Goal: Task Accomplishment & Management: Complete application form

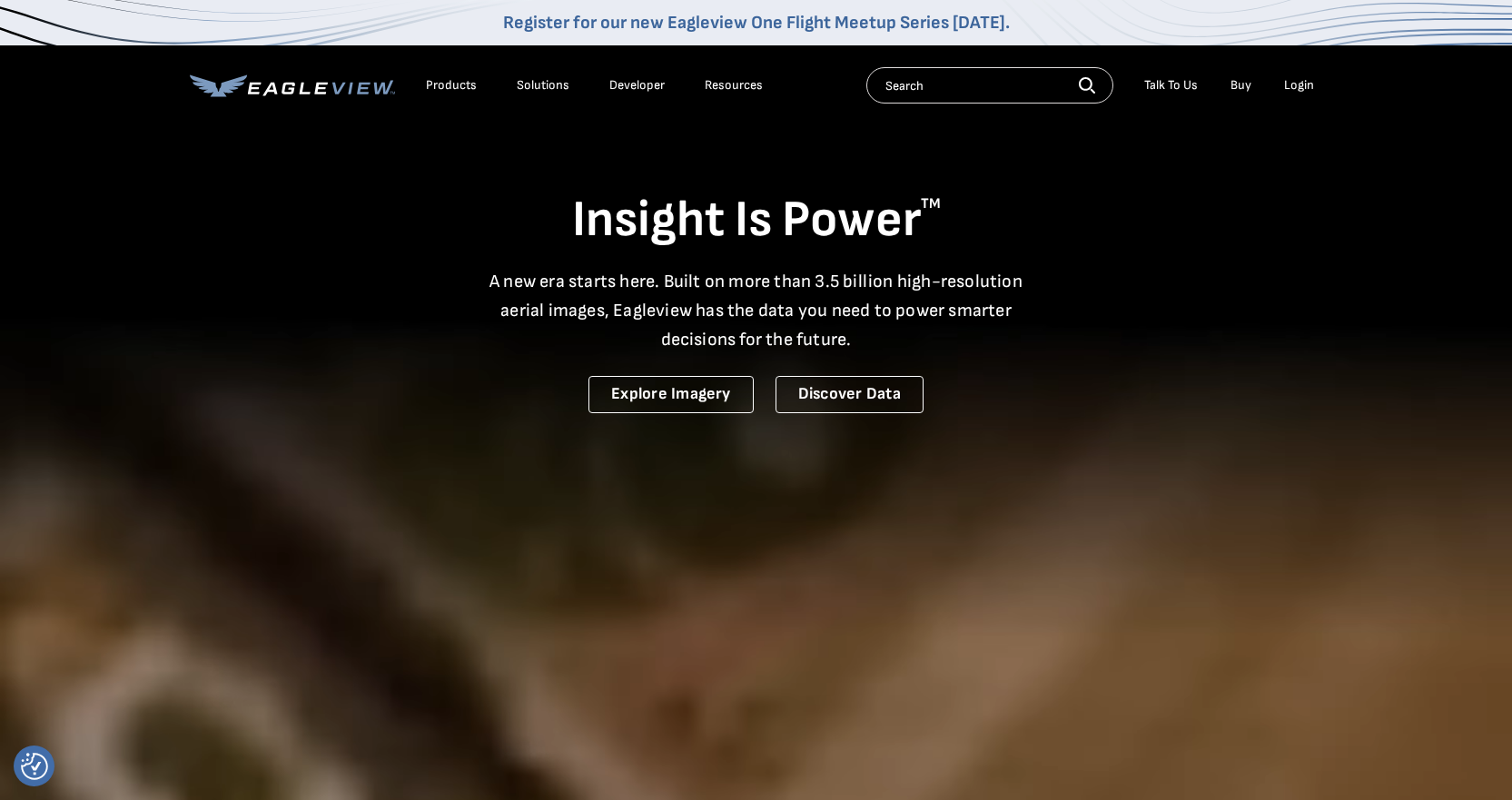
click at [442, 86] on div "Products" at bounding box center [451, 85] width 50 height 16
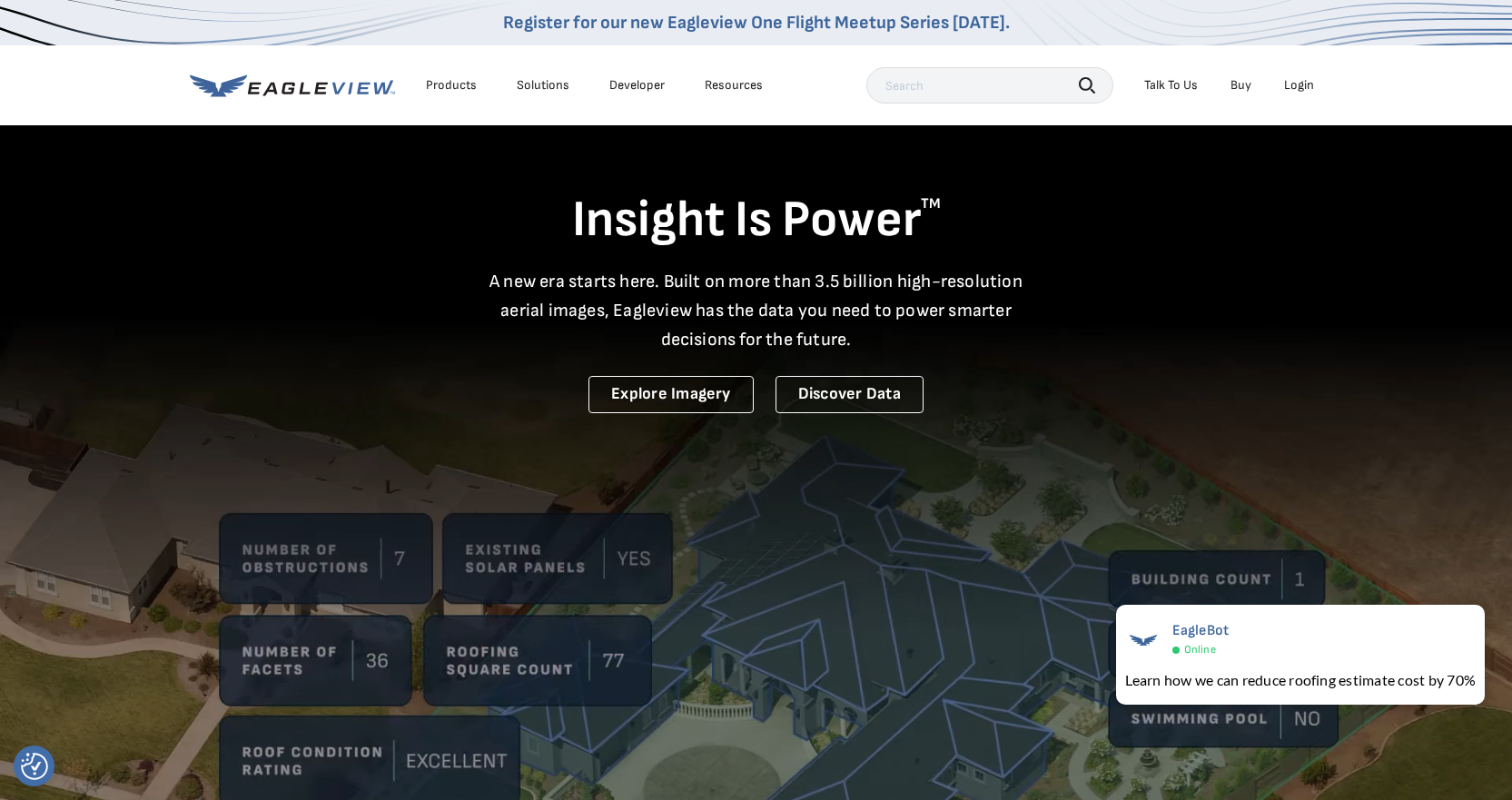
click at [933, 524] on video at bounding box center [756, 523] width 1512 height 1047
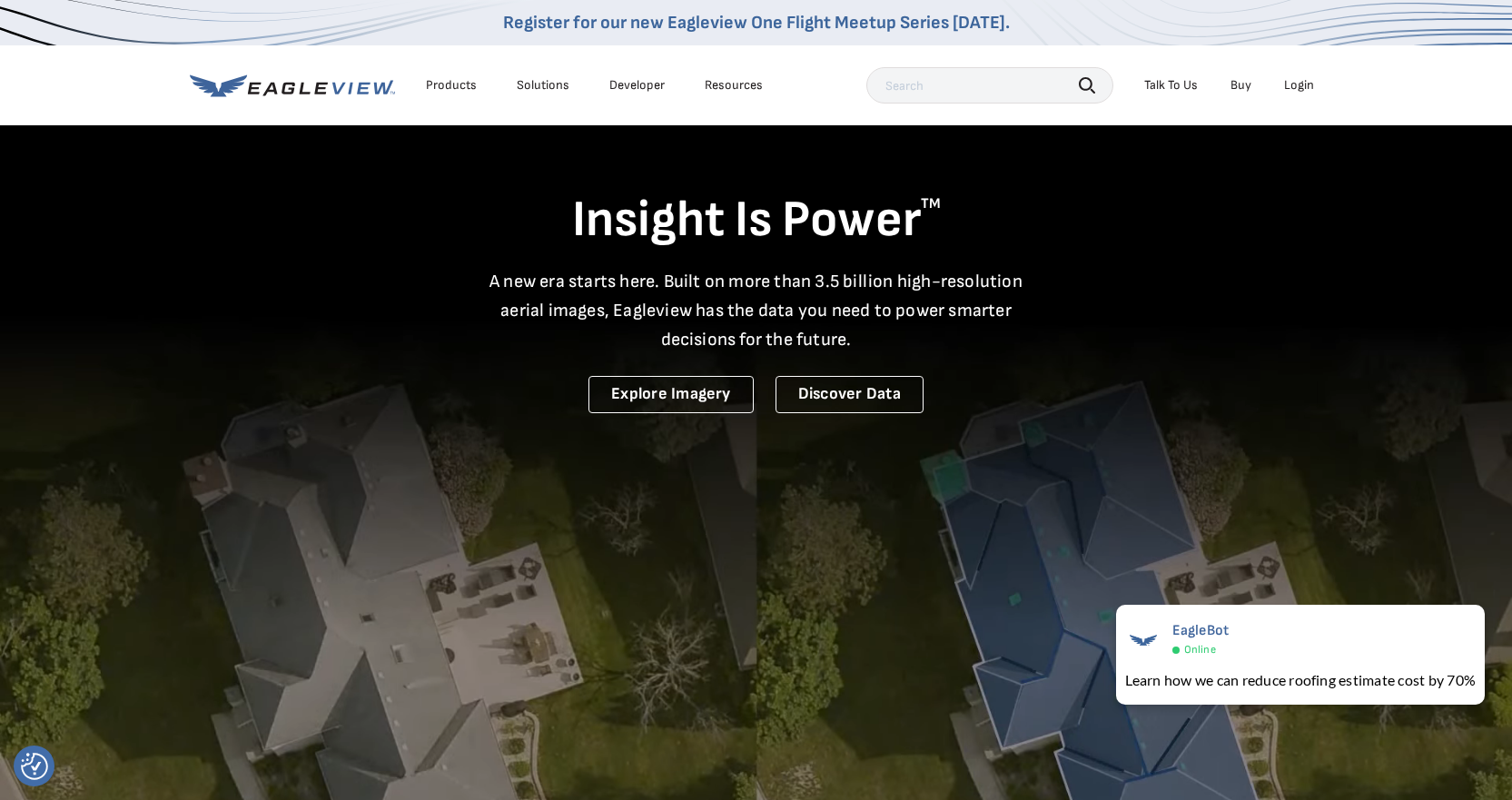
click at [446, 84] on div "Products" at bounding box center [451, 85] width 50 height 16
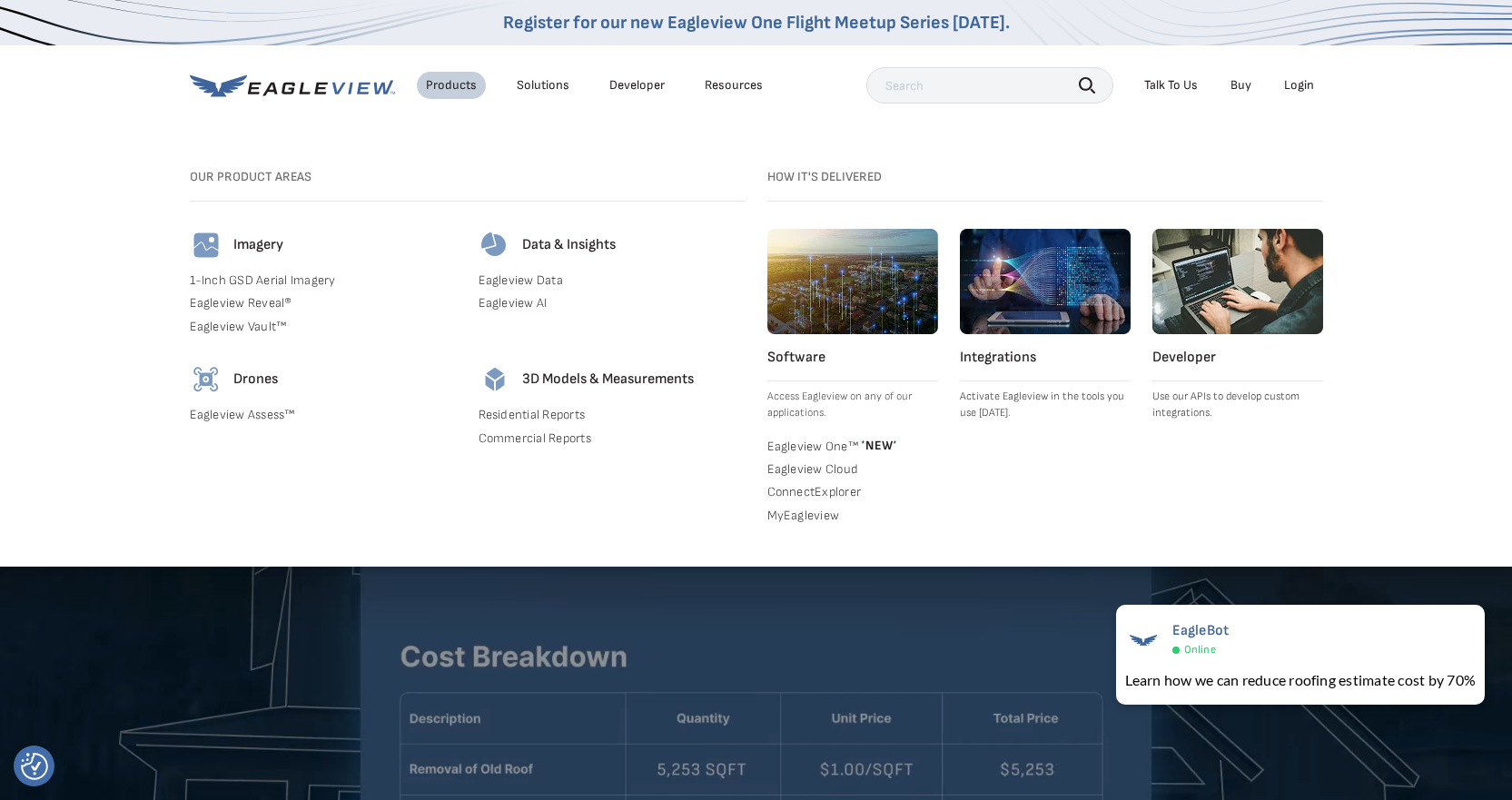
click at [230, 415] on link "Eagleview Assess™" at bounding box center [323, 414] width 267 height 16
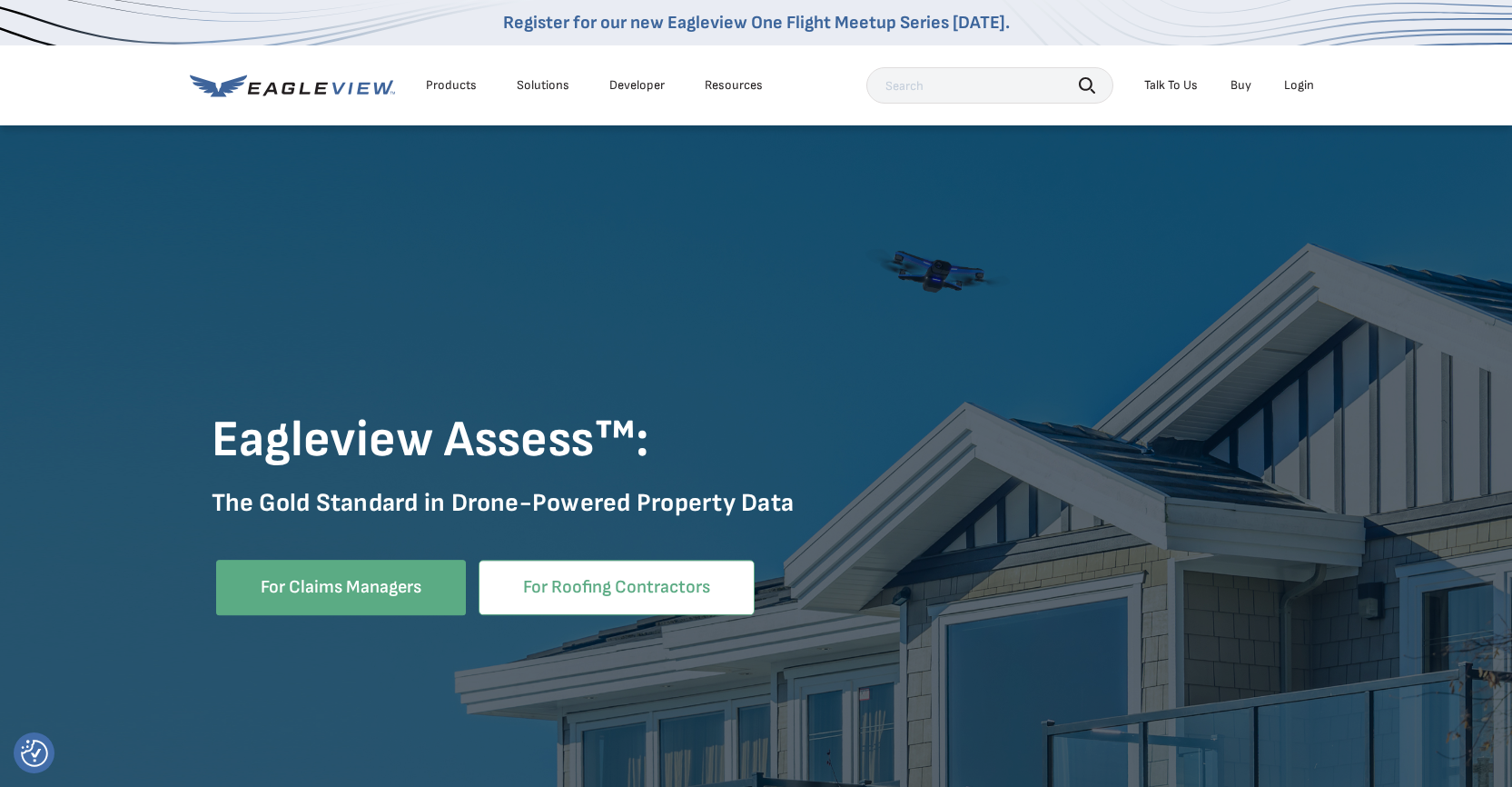
click at [582, 588] on link "For Roofing Contractors" at bounding box center [616, 587] width 276 height 55
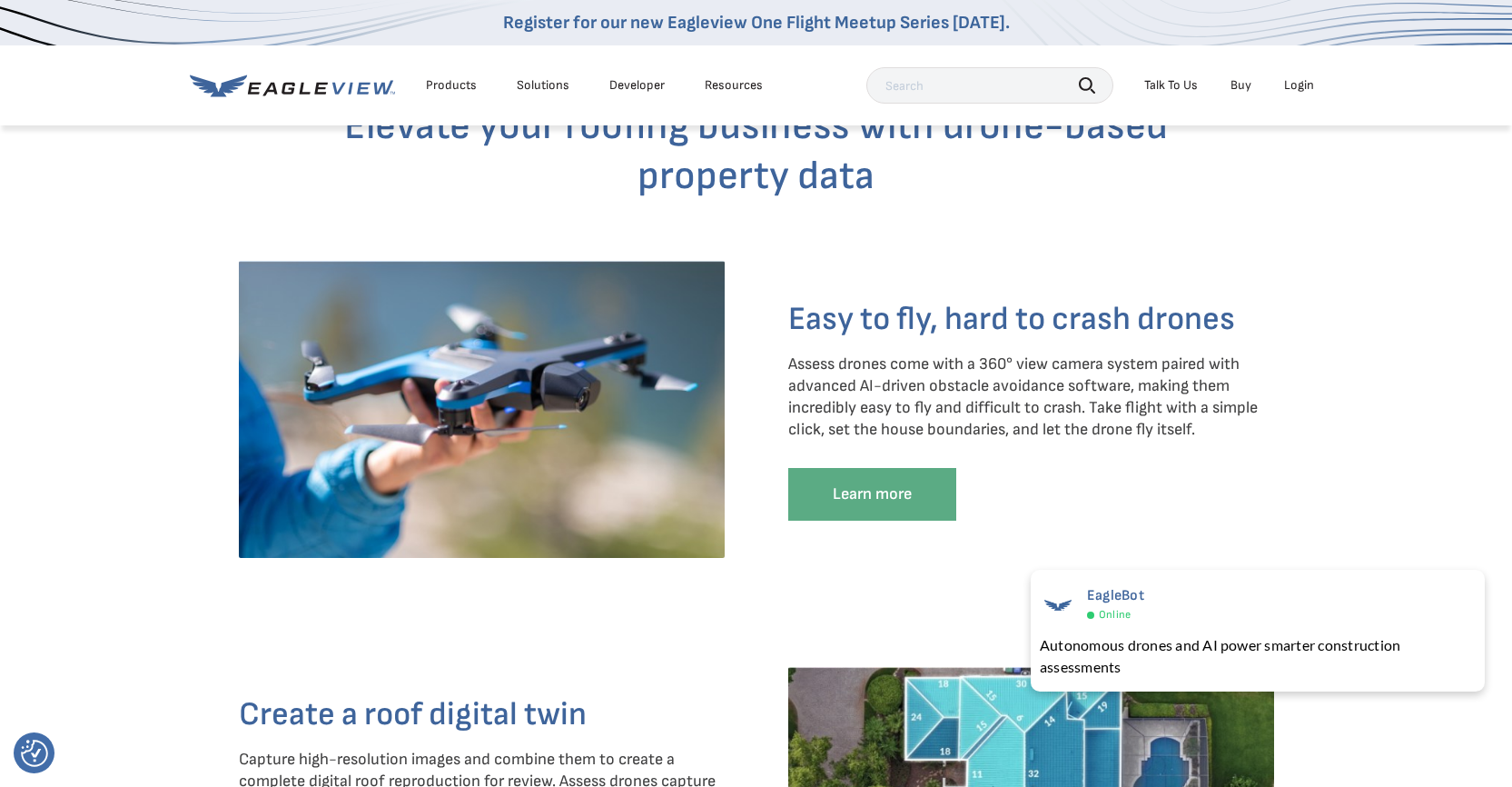
scroll to position [1545, 0]
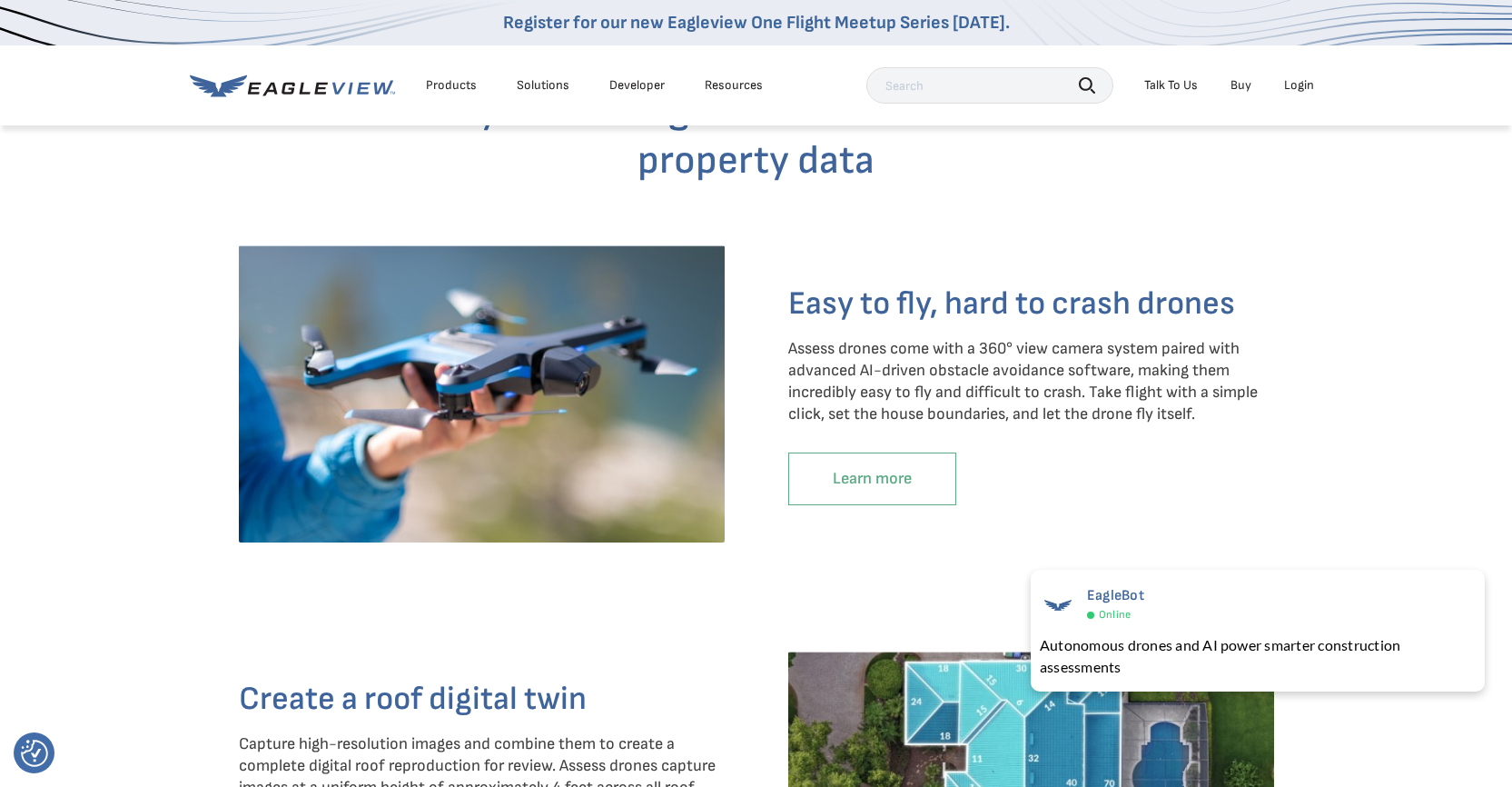
click at [886, 497] on link "Learn more" at bounding box center [873, 479] width 168 height 52
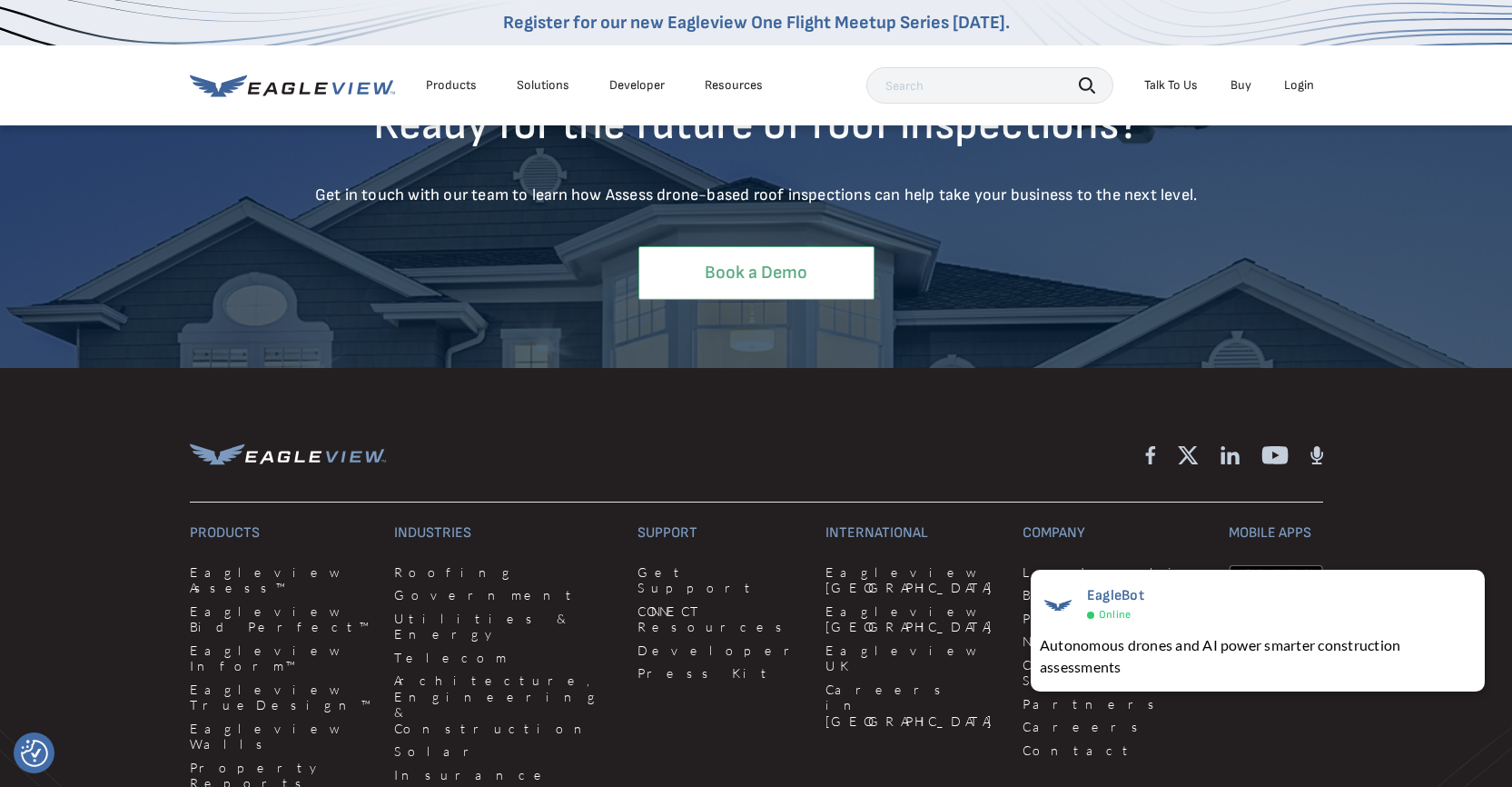
click at [765, 297] on link "Book a Demo" at bounding box center [756, 272] width 236 height 53
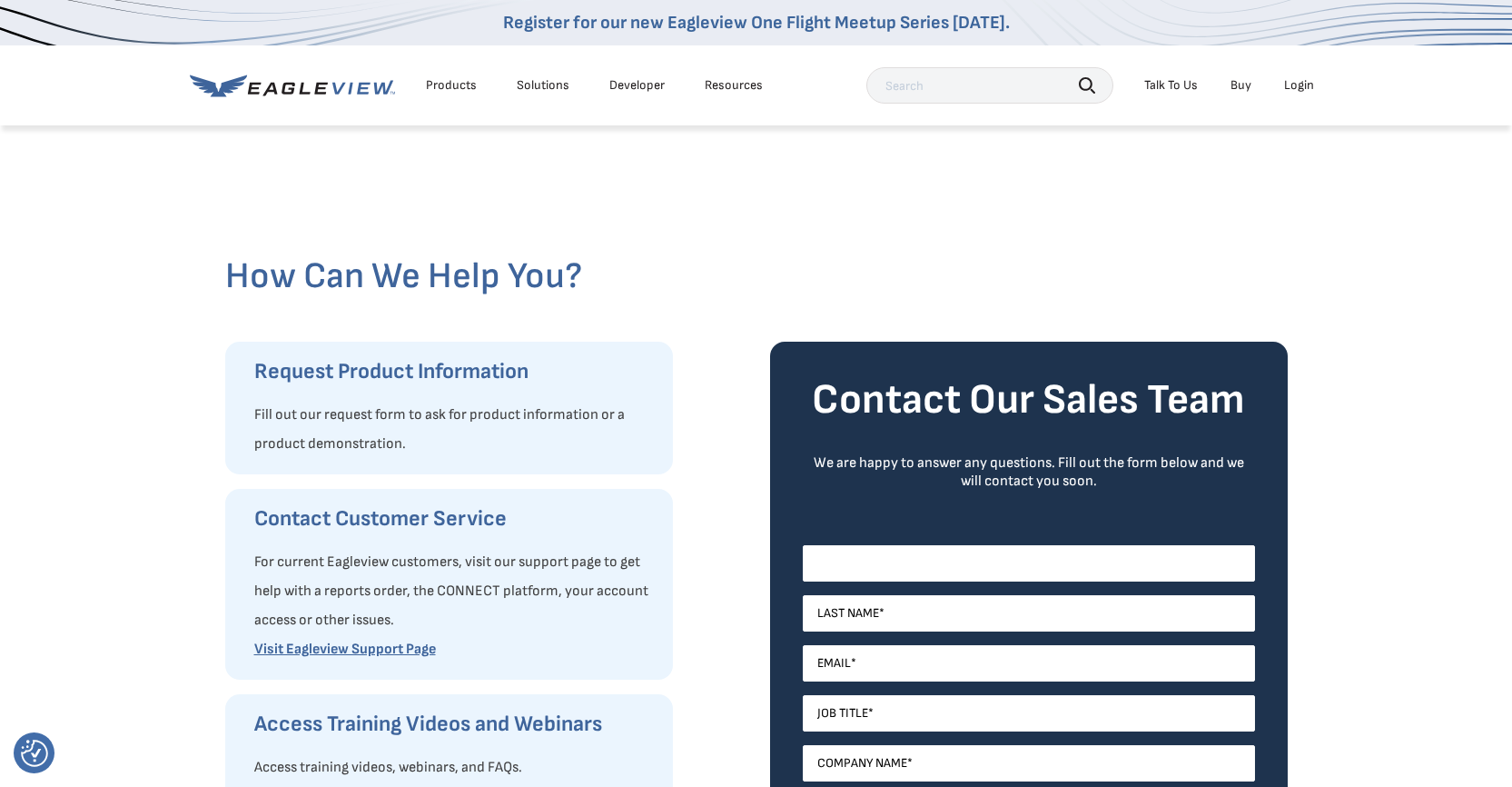
click at [902, 561] on input "First Name *" at bounding box center [1029, 563] width 452 height 36
type input "Patti"
type input "Zimny"
type input "info@procaresolutions.org"
select select "[GEOGRAPHIC_DATA]"
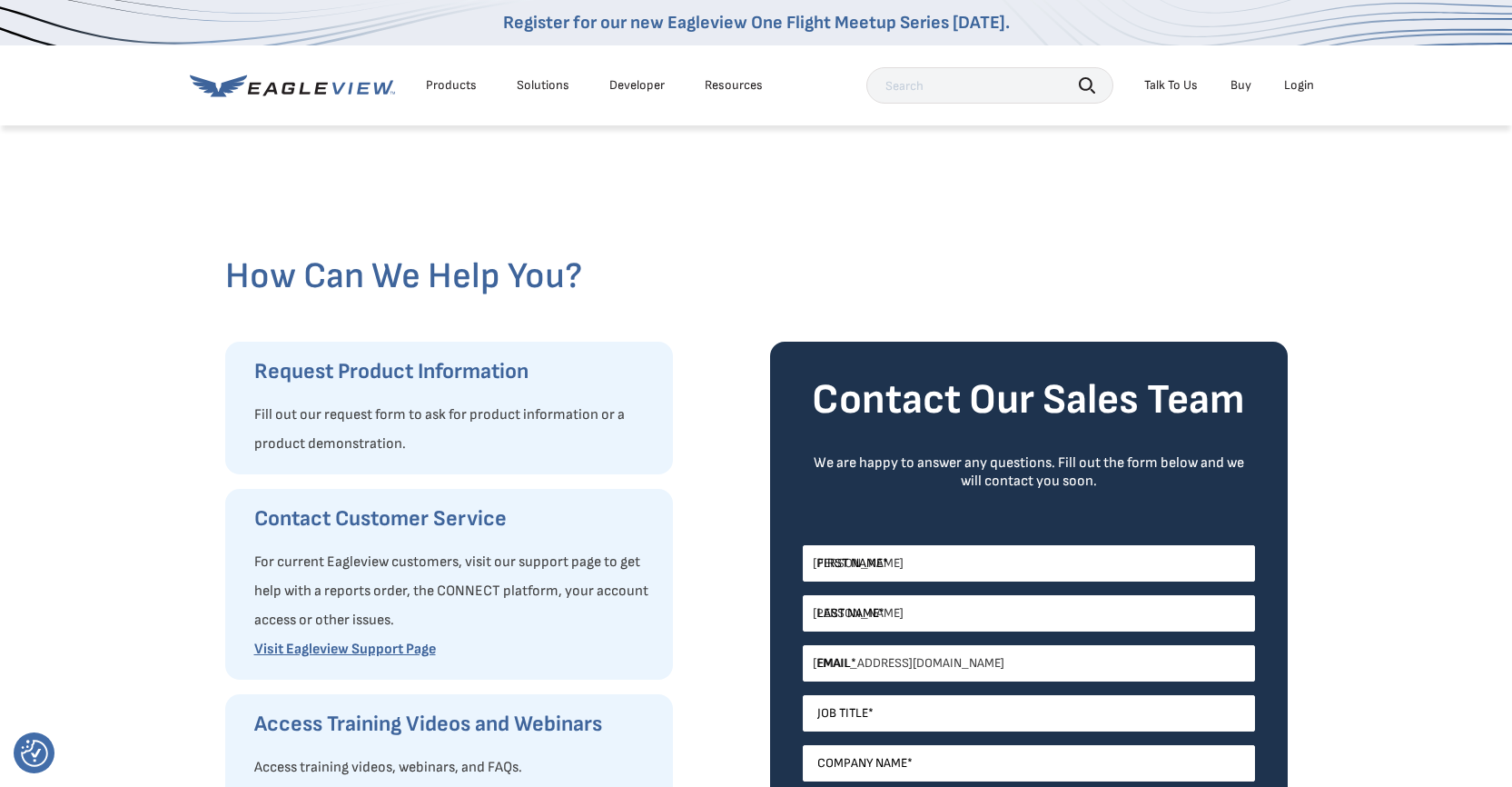
type input "6306490047"
select select "Illinois"
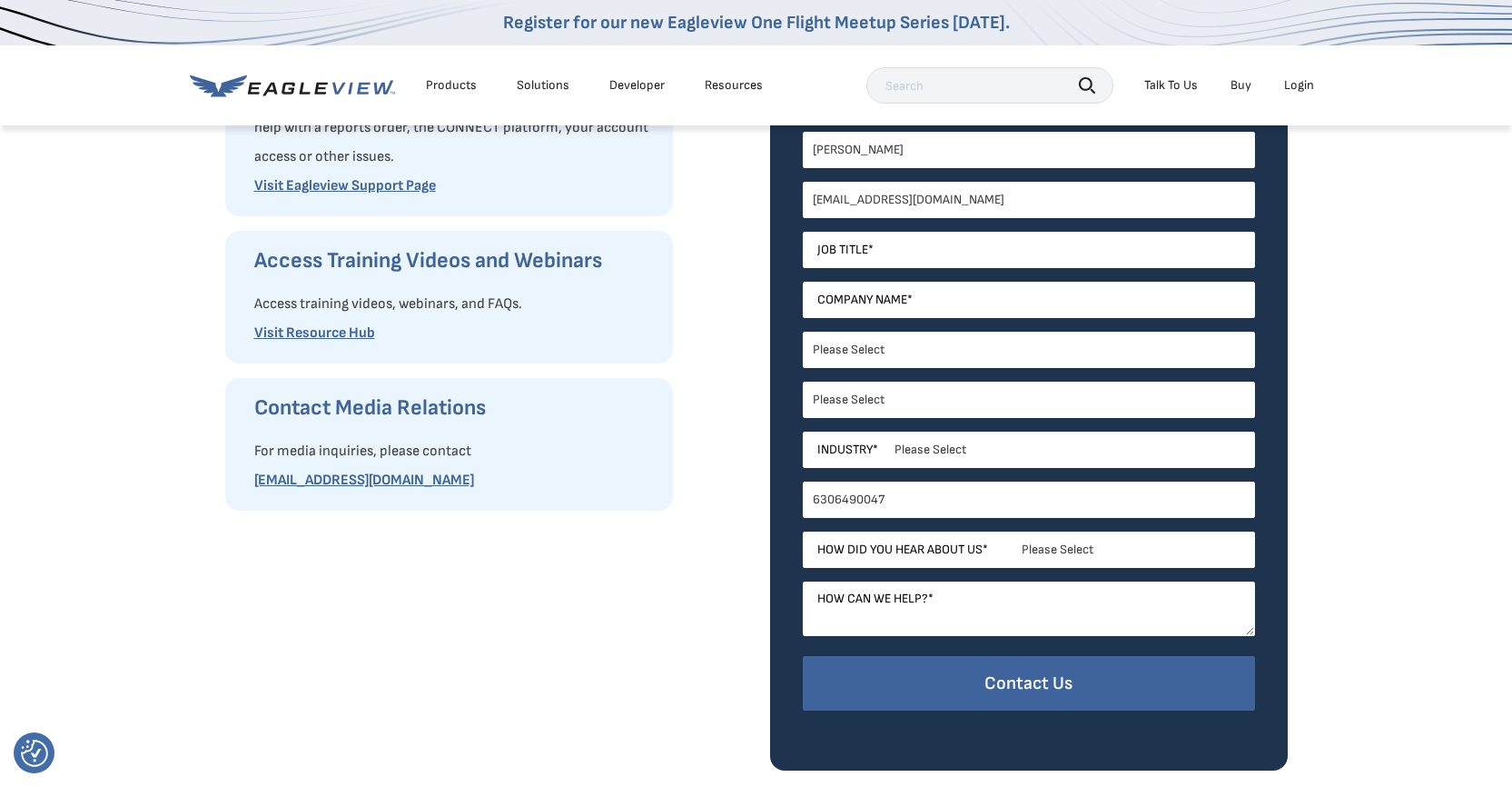
scroll to position [470, 0]
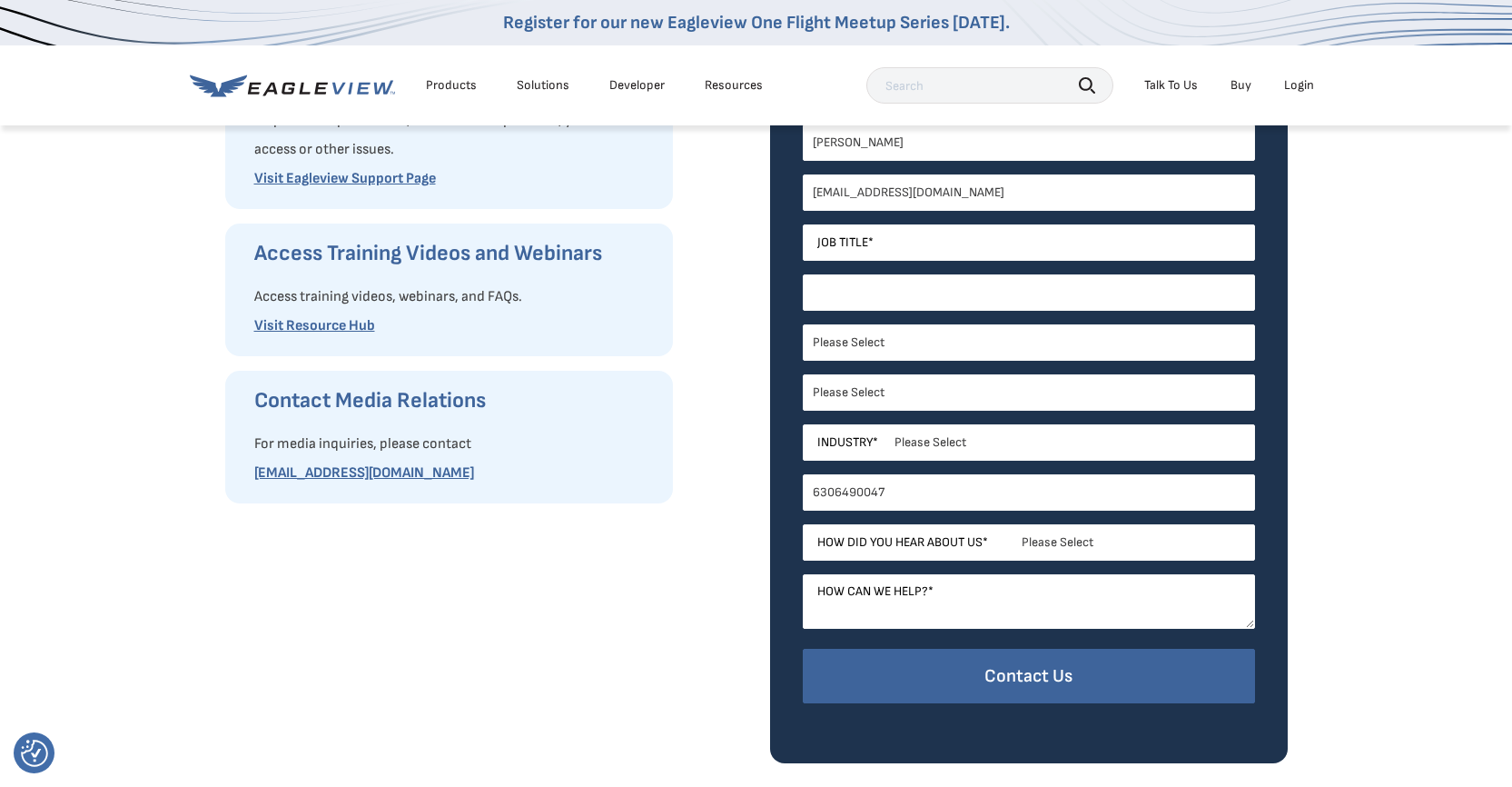
click at [977, 290] on input "Company Name *" at bounding box center [1029, 293] width 452 height 36
type input "ProCare Solutions"
click at [896, 248] on input "Job Title *" at bounding box center [1029, 242] width 452 height 36
type input "s"
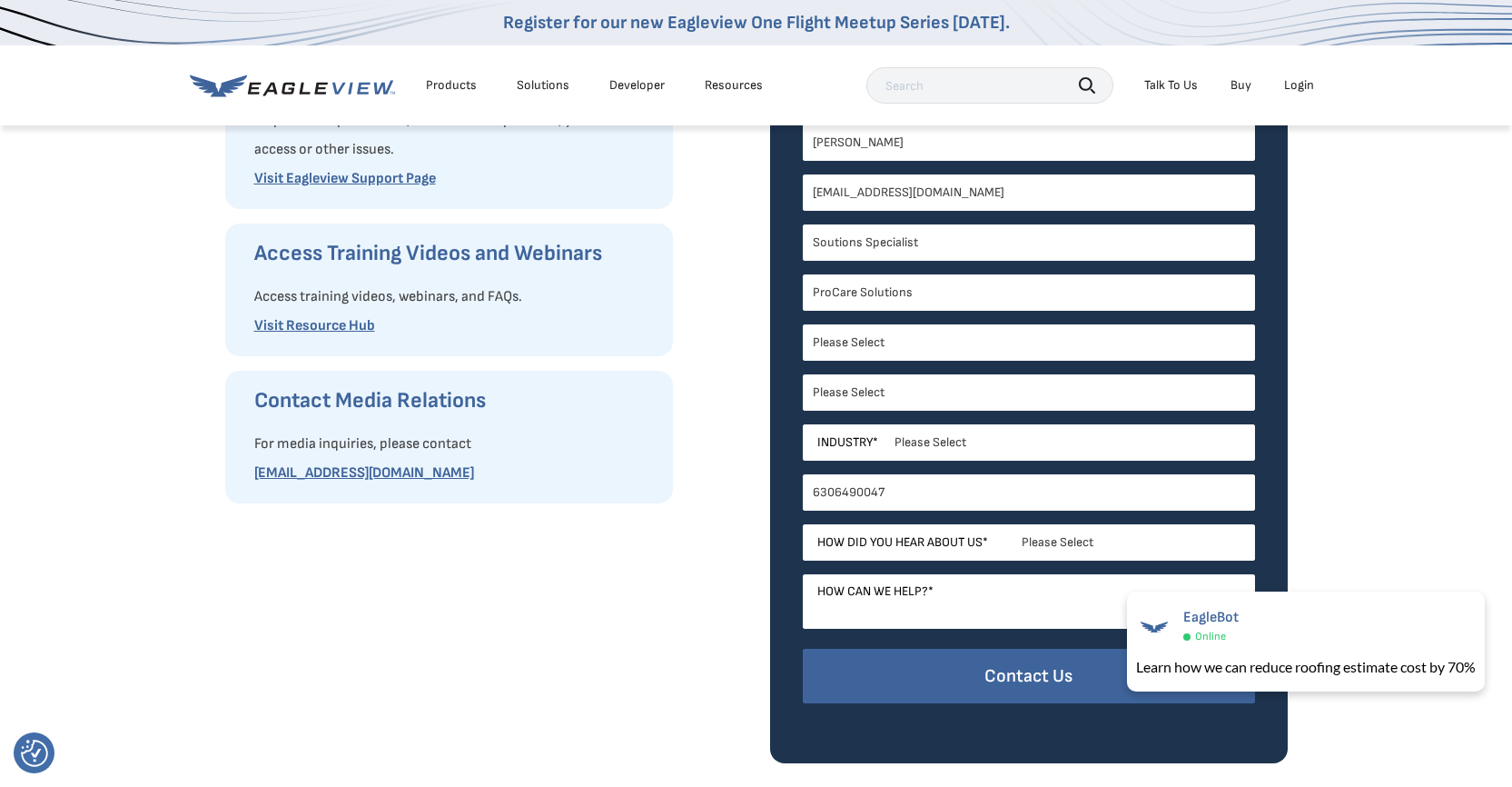
click at [838, 243] on input "Soutions Specialist" at bounding box center [1029, 242] width 452 height 36
click at [827, 246] on input "Soutions Specialist" at bounding box center [1029, 242] width 452 height 36
click at [992, 250] on input "Solutions Specialist" at bounding box center [1029, 242] width 452 height 36
type input "Solutions Specialist"
click at [977, 450] on select "Please Select Architects & Engineering Construction Electric/Gas Utilities Gove…" at bounding box center [1029, 442] width 452 height 36
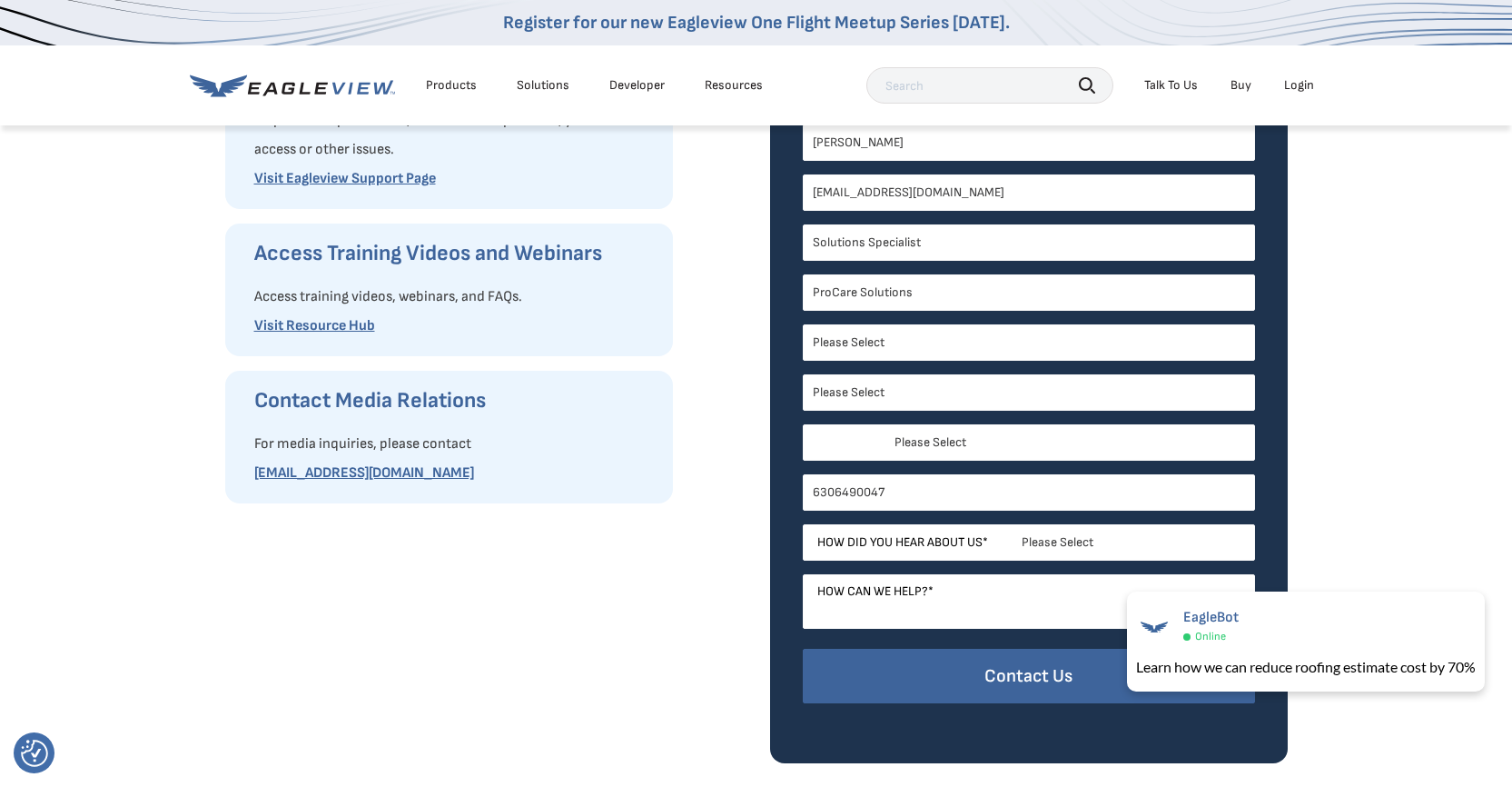
select select "Construction"
click at [803, 424] on select "Please Select Architects & Engineering Construction Electric/Gas Utilities Gove…" at bounding box center [1029, 442] width 452 height 36
click at [1134, 546] on select "Please Select Search Engine Social Media Word of Mouth Podcast Online Advertise…" at bounding box center [1029, 542] width 452 height 36
select select "Other"
click at [803, 524] on select "Please Select Search Engine Social Media Word of Mouth Podcast Online Advertise…" at bounding box center [1029, 542] width 452 height 36
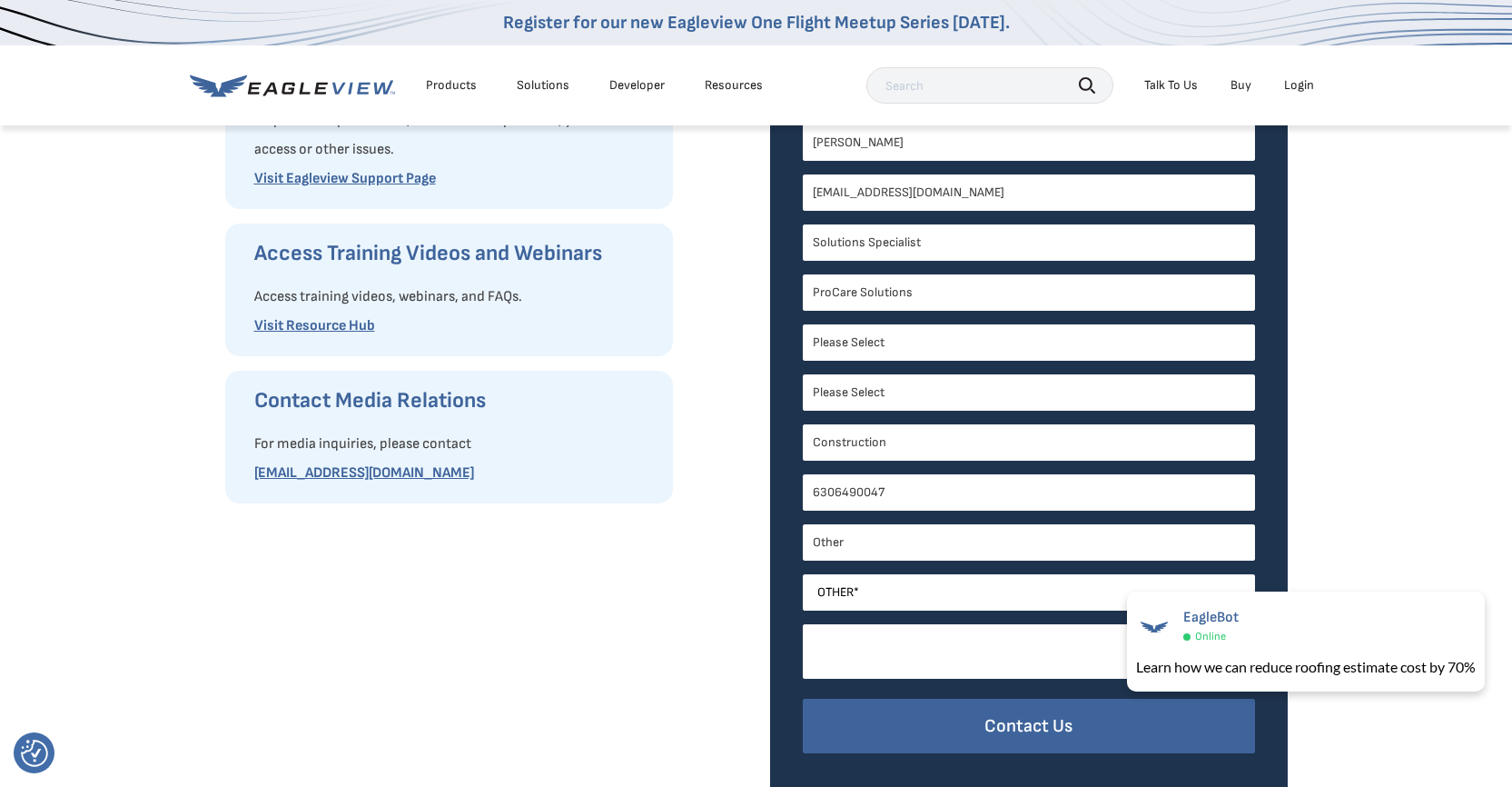
click at [967, 669] on textarea "How can we help? *" at bounding box center [1029, 651] width 452 height 54
click at [1323, 667] on div "Learn how we can reduce roofing estimate cost by 70%" at bounding box center [1306, 668] width 357 height 22
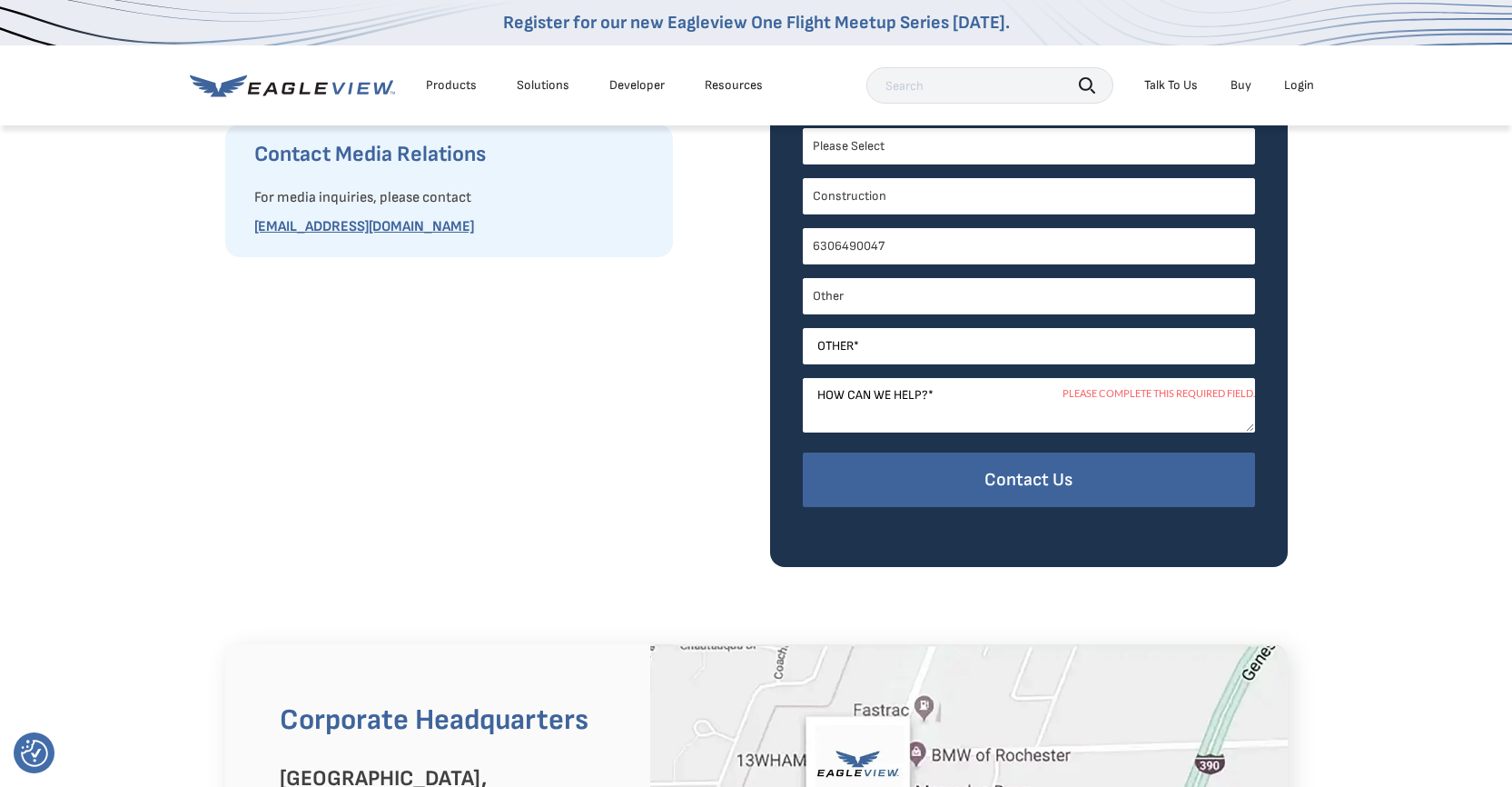
scroll to position [761, 0]
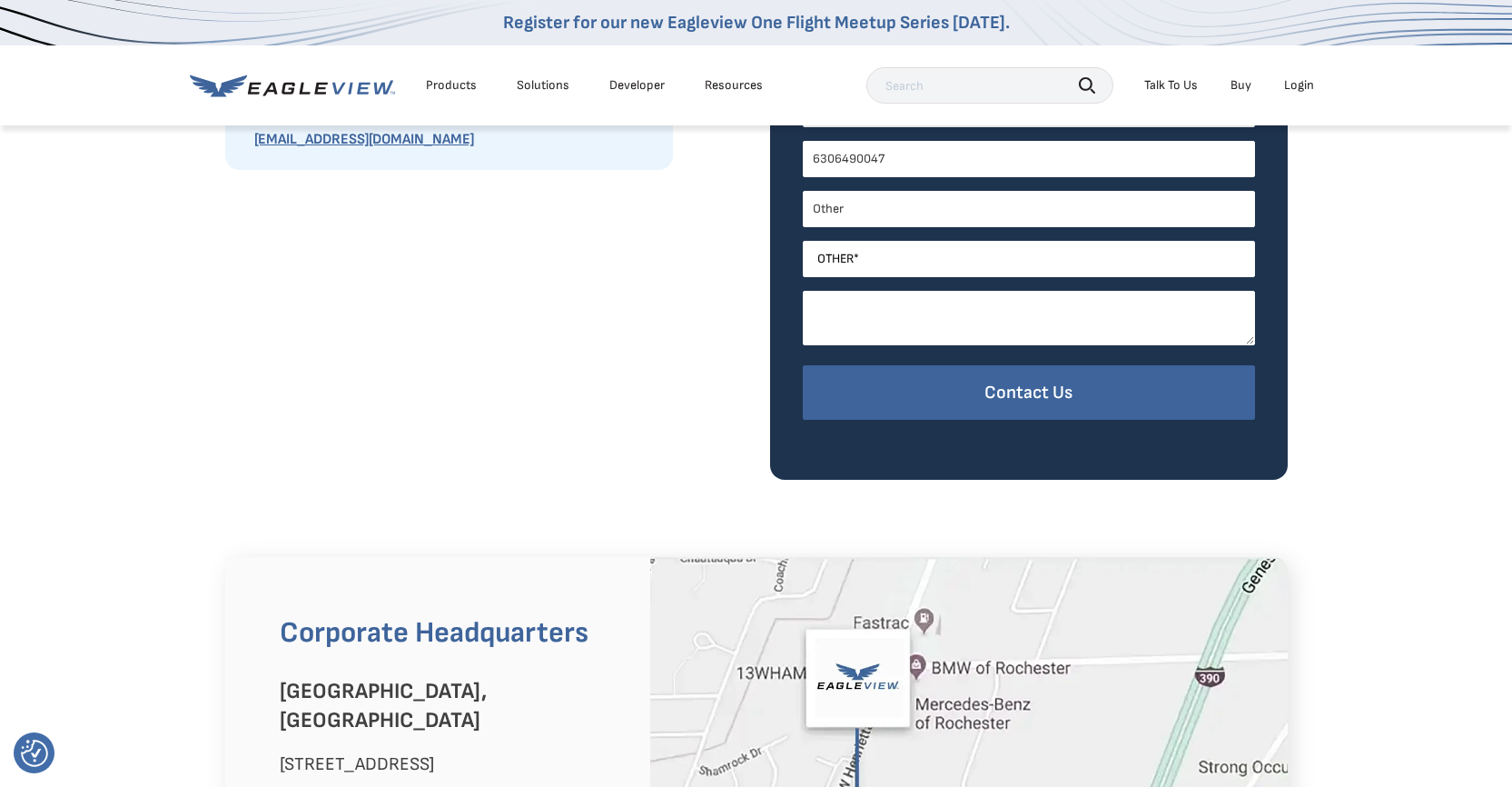
click at [1177, 311] on textarea "How can we help? *" at bounding box center [1029, 318] width 452 height 54
click at [869, 319] on textarea "How can we help? *" at bounding box center [1029, 318] width 452 height 54
click at [877, 253] on input "Other *" at bounding box center [1029, 259] width 452 height 36
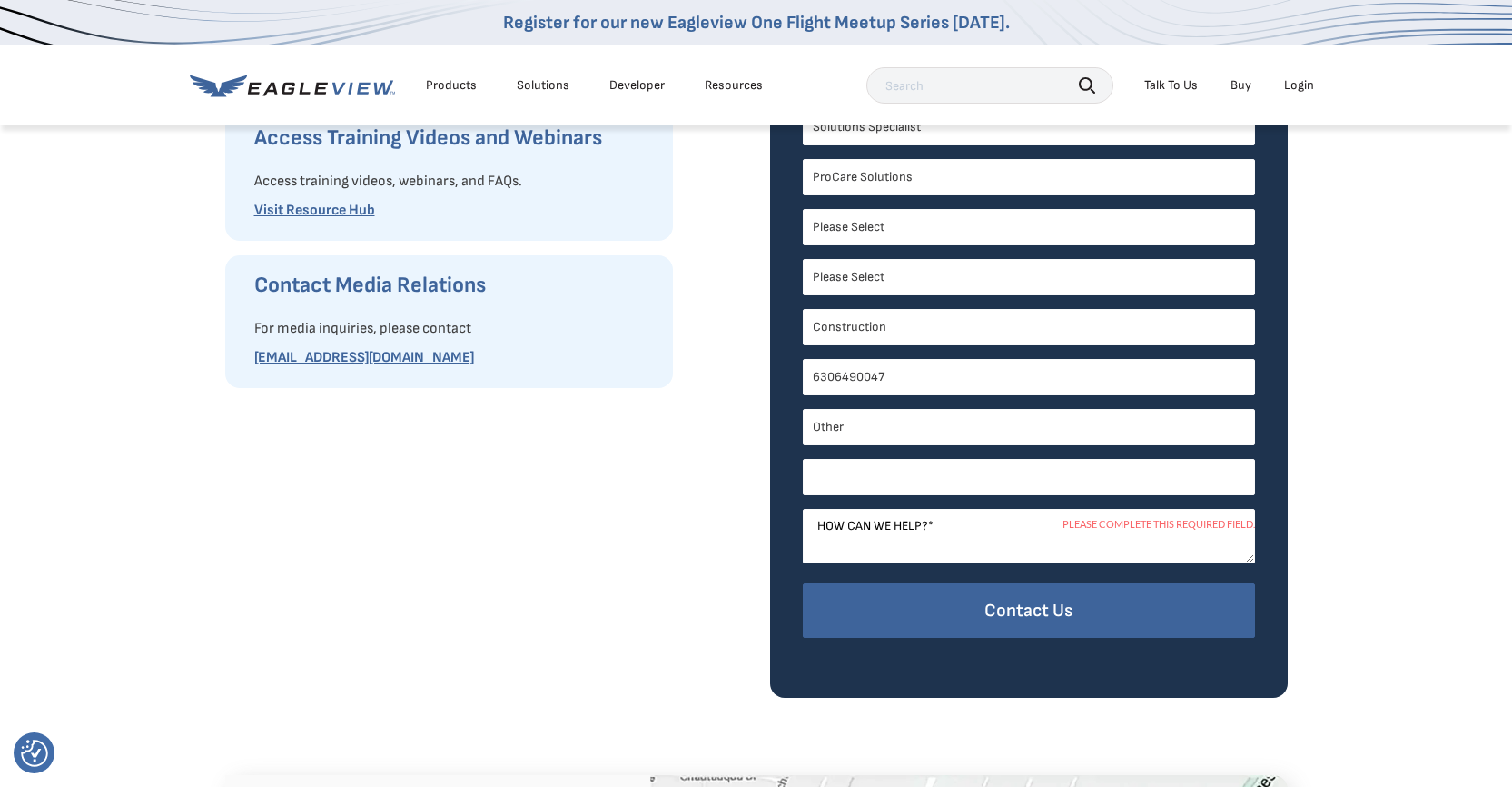
scroll to position [571, 0]
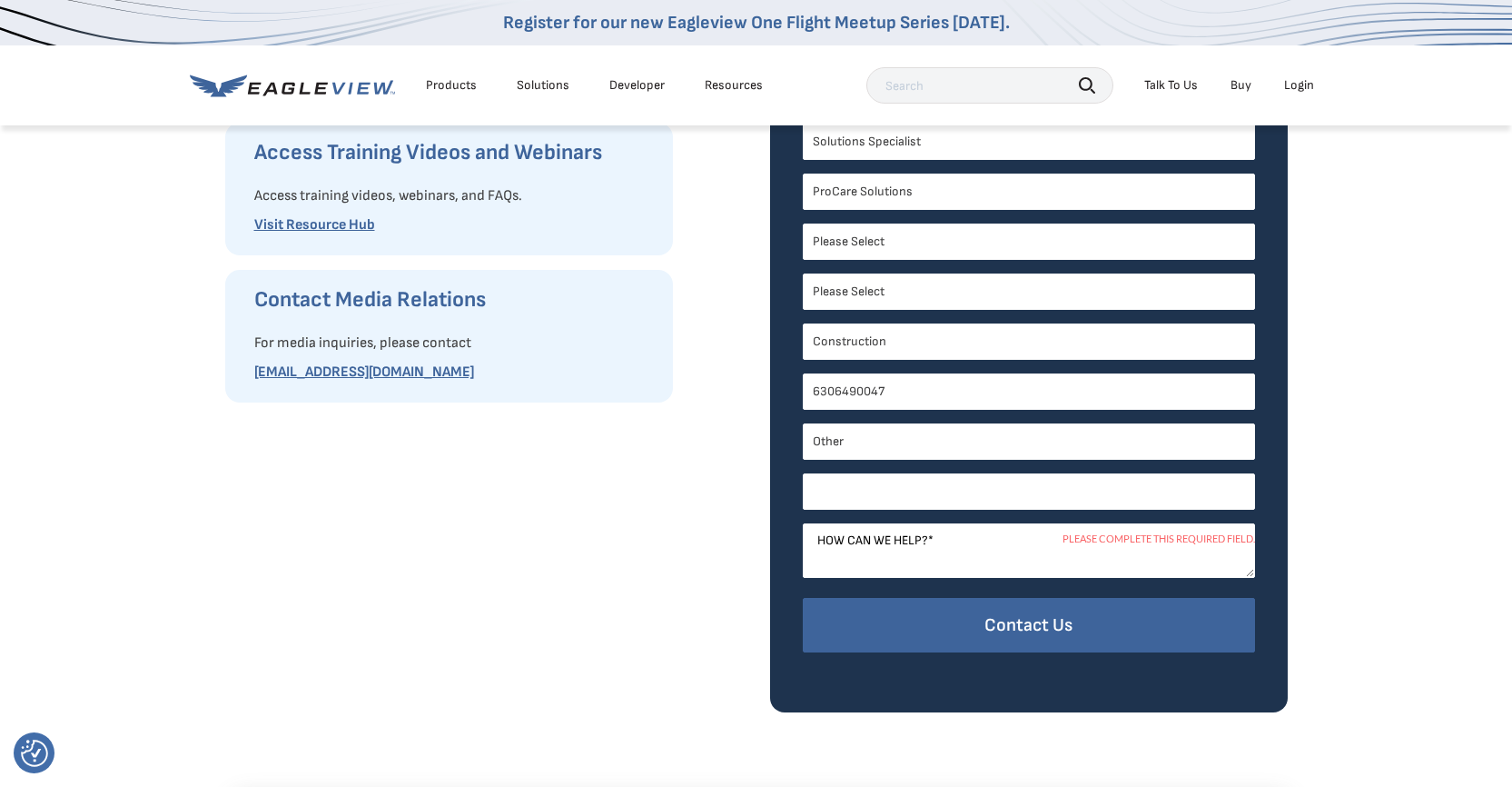
click at [846, 492] on input "Other *" at bounding box center [1029, 491] width 452 height 36
click at [842, 490] on input "Other *" at bounding box center [1029, 491] width 452 height 36
click at [1015, 563] on textarea "How can we help? *" at bounding box center [1029, 551] width 452 height 54
click at [311, 224] on link "Visit Resource Hub" at bounding box center [314, 224] width 121 height 17
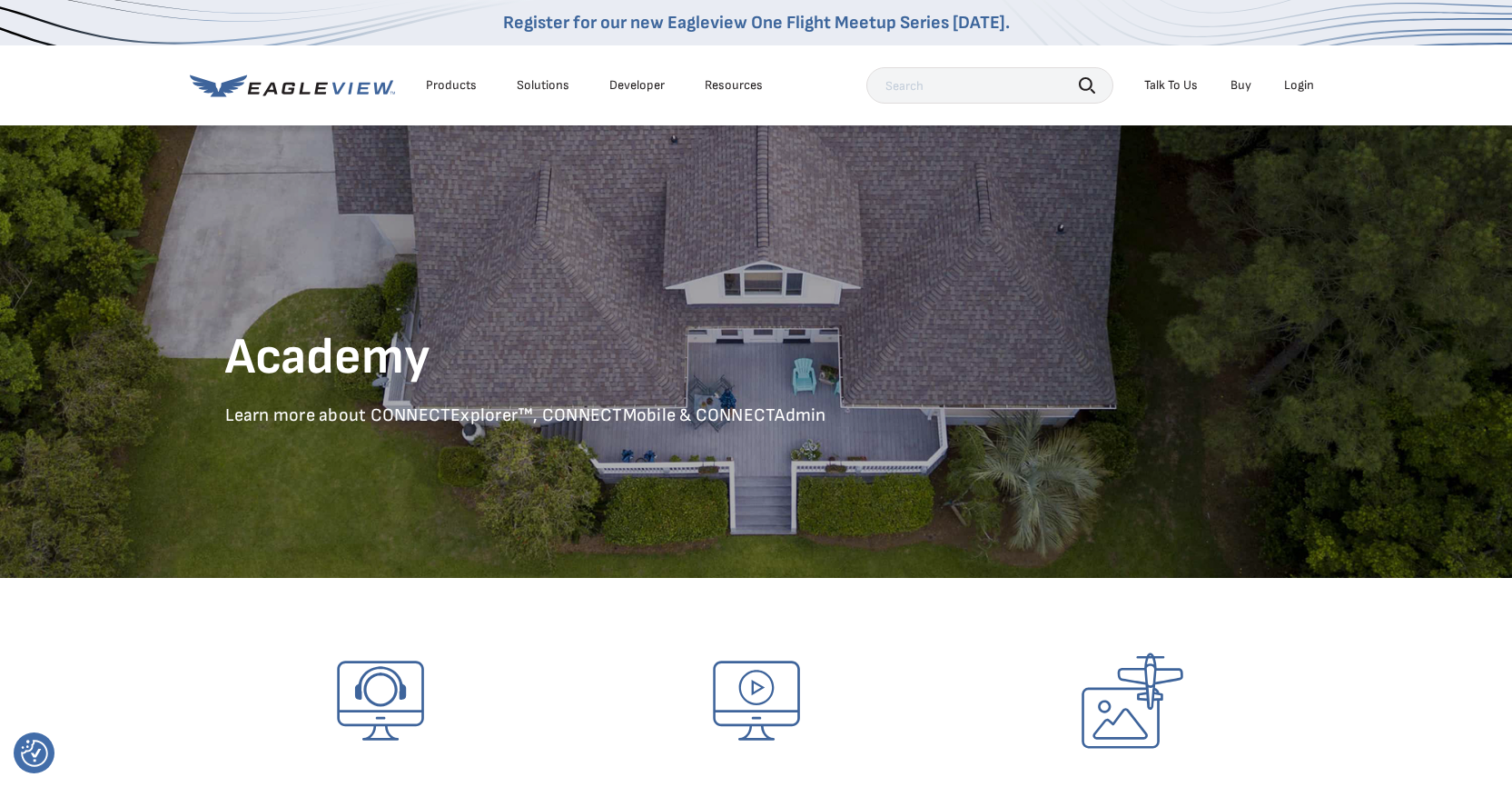
click at [553, 92] on div "Solutions" at bounding box center [543, 85] width 52 height 16
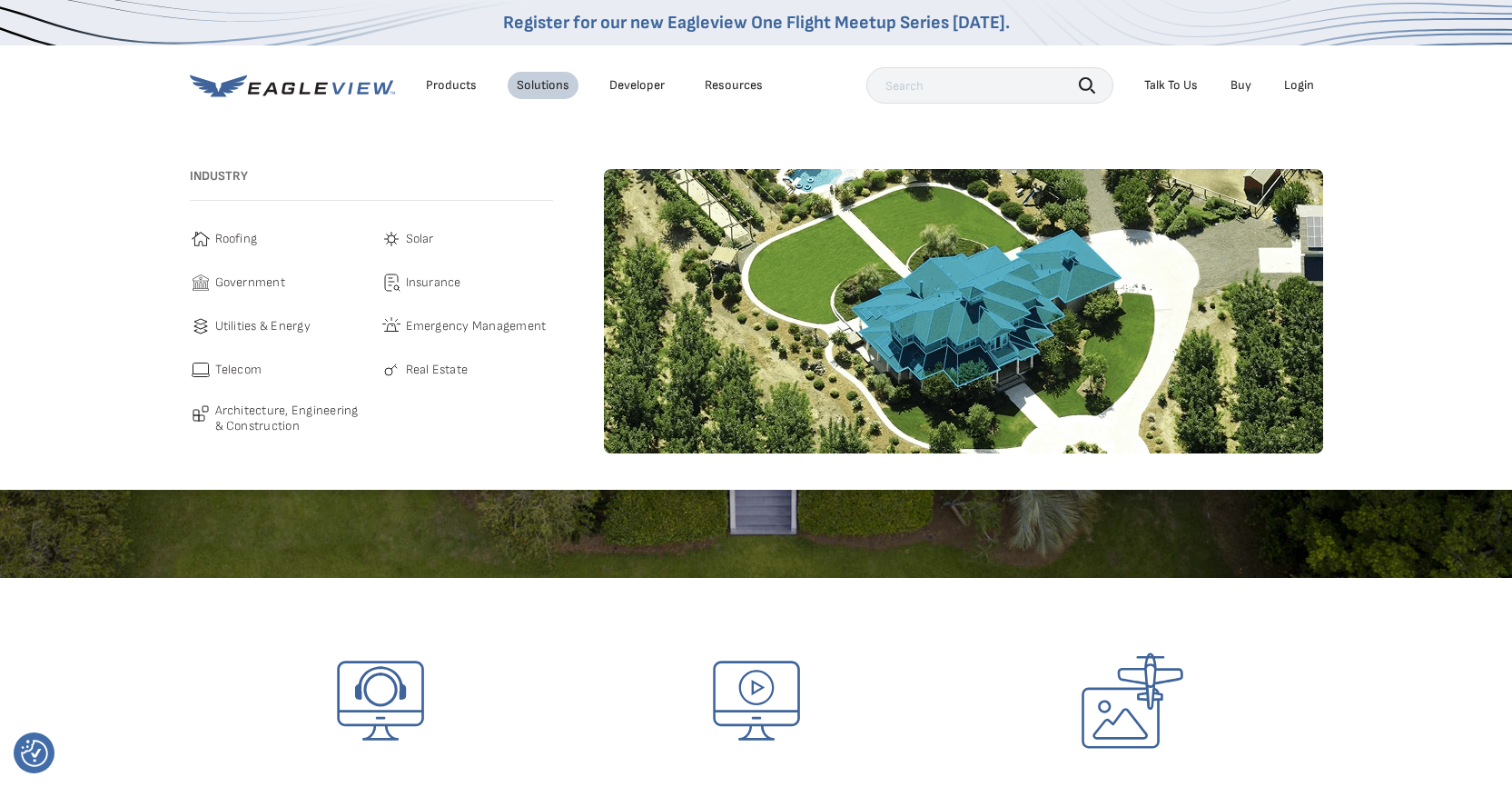
click at [241, 244] on span "Roofing" at bounding box center [236, 238] width 43 height 21
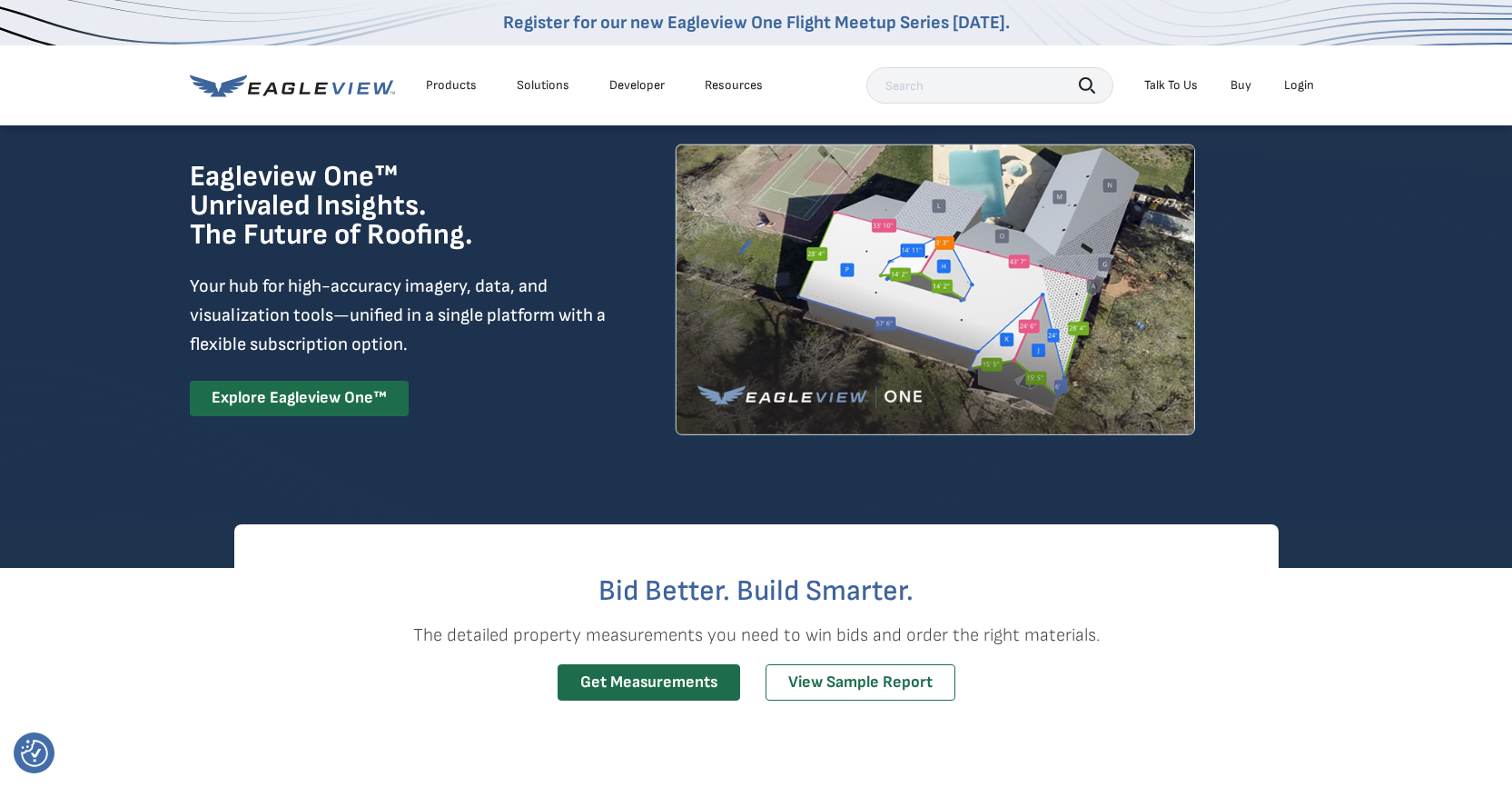
scroll to position [58, 0]
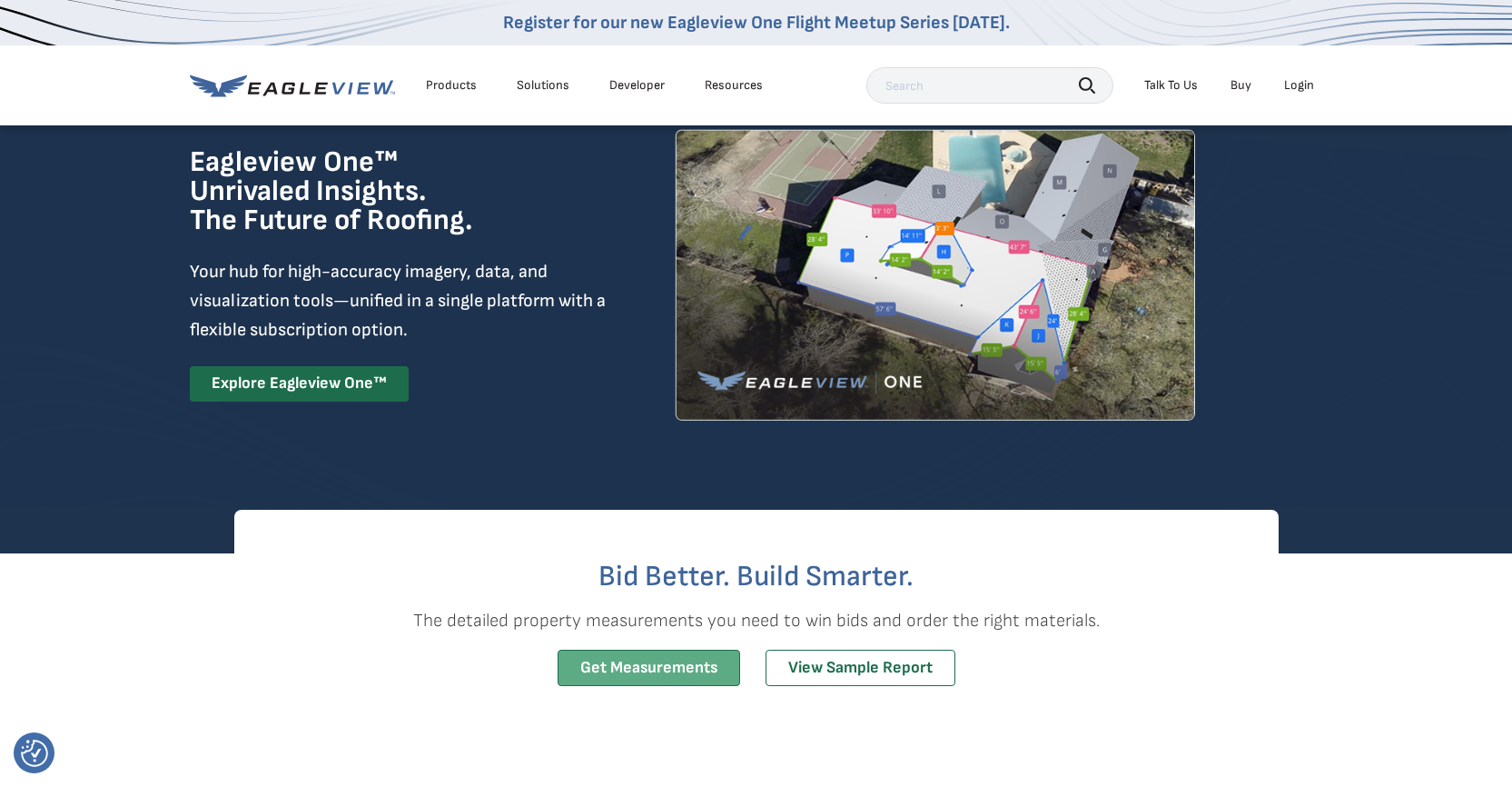
click at [646, 667] on link "Get Measurements" at bounding box center [649, 668] width 182 height 37
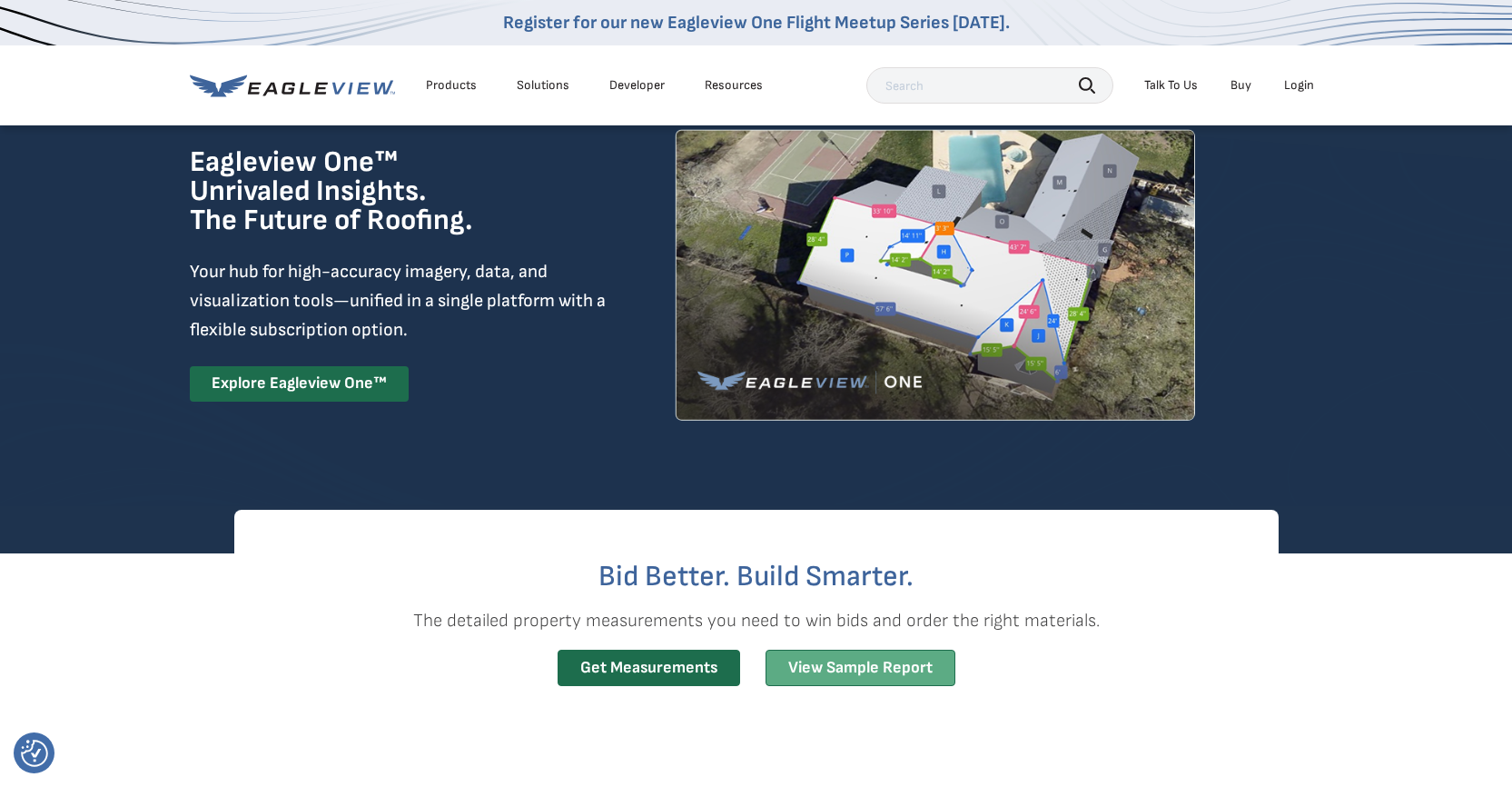
click at [811, 661] on link "View Sample Report" at bounding box center [860, 668] width 190 height 37
